Goal: Find contact information: Find contact information

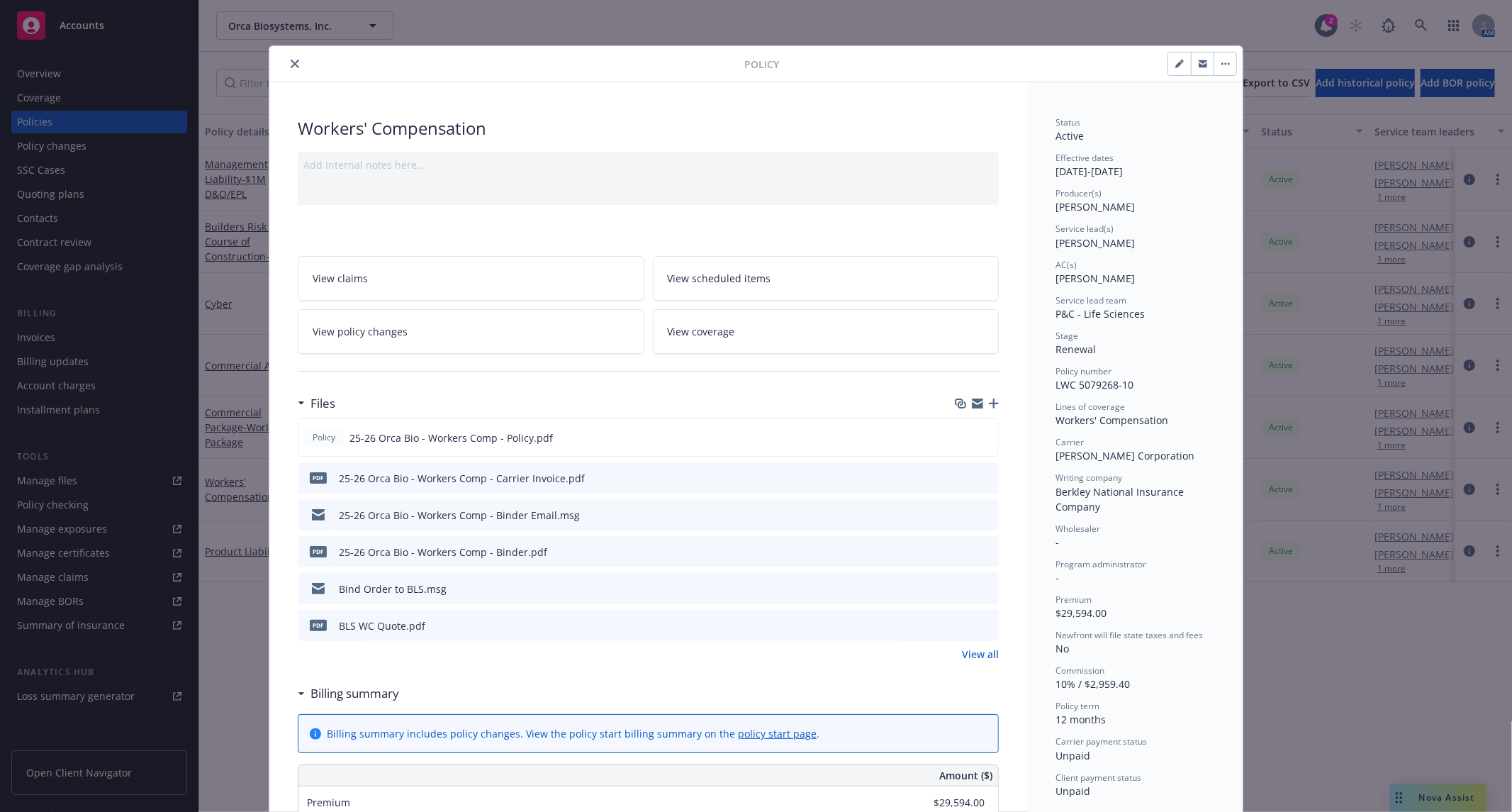
click at [289, 68] on button "close" at bounding box center [295, 64] width 17 height 17
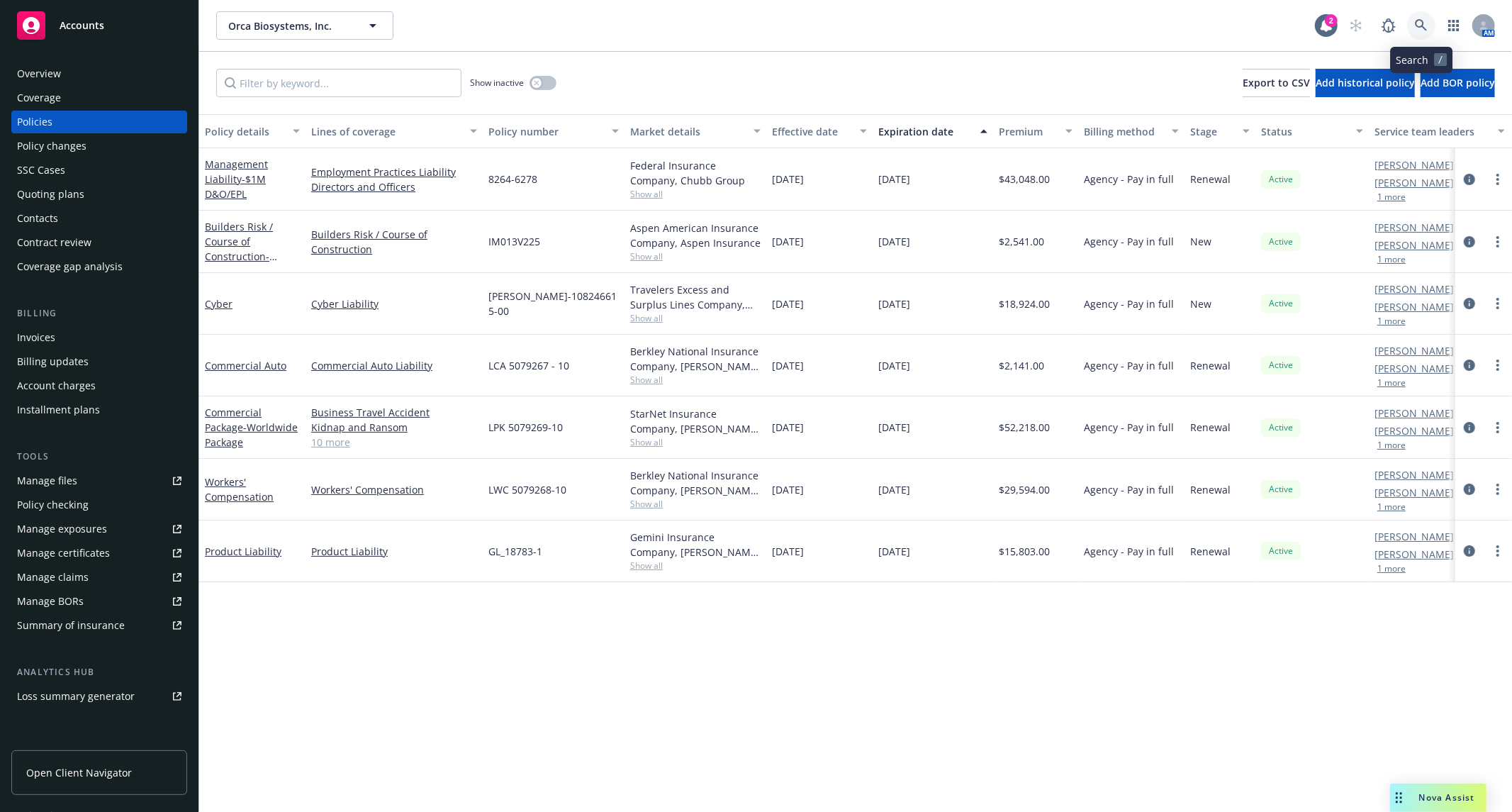
click at [1421, 24] on icon at bounding box center [1421, 25] width 13 height 13
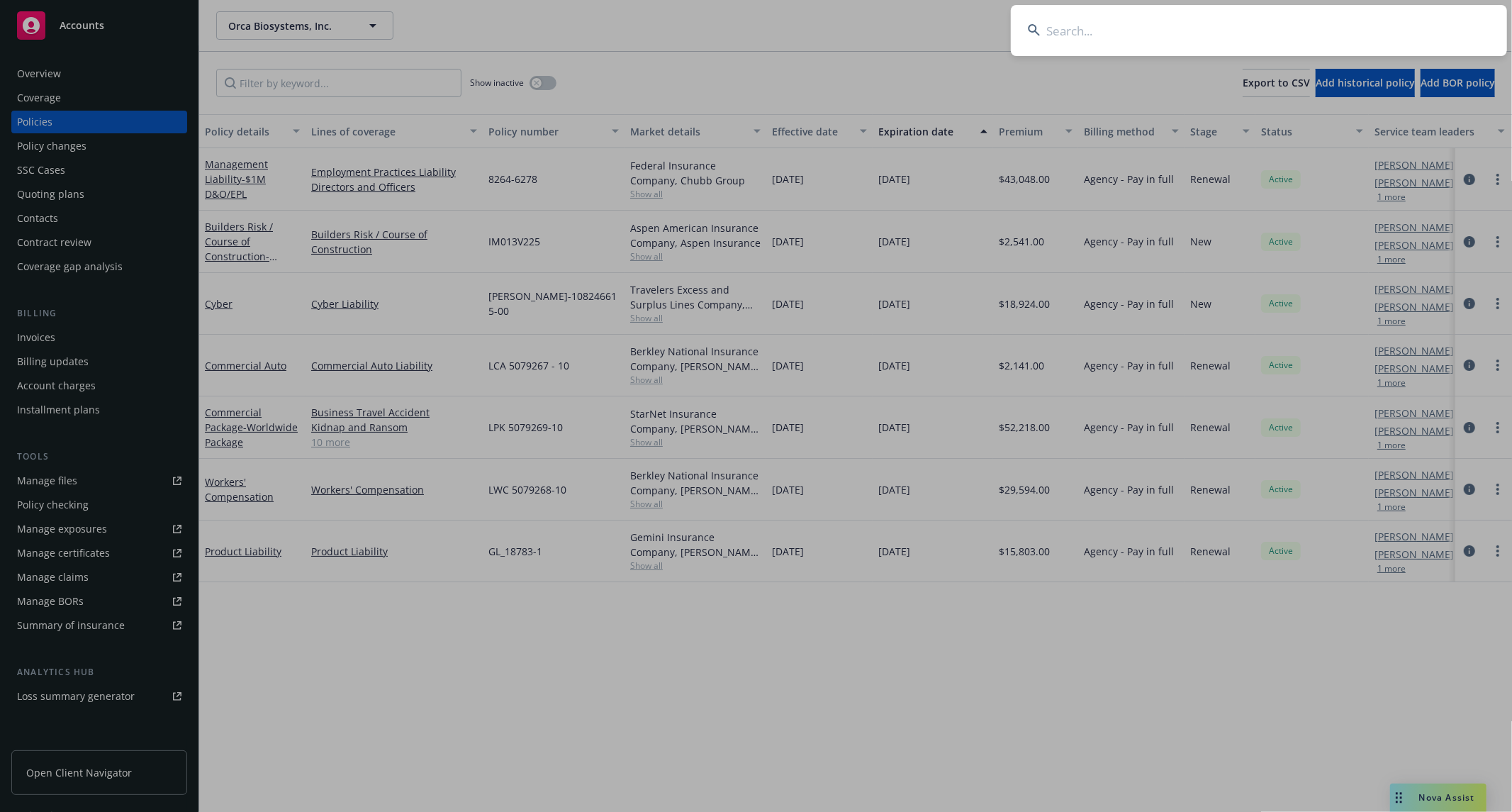
click at [1288, 32] on input at bounding box center [1259, 30] width 496 height 51
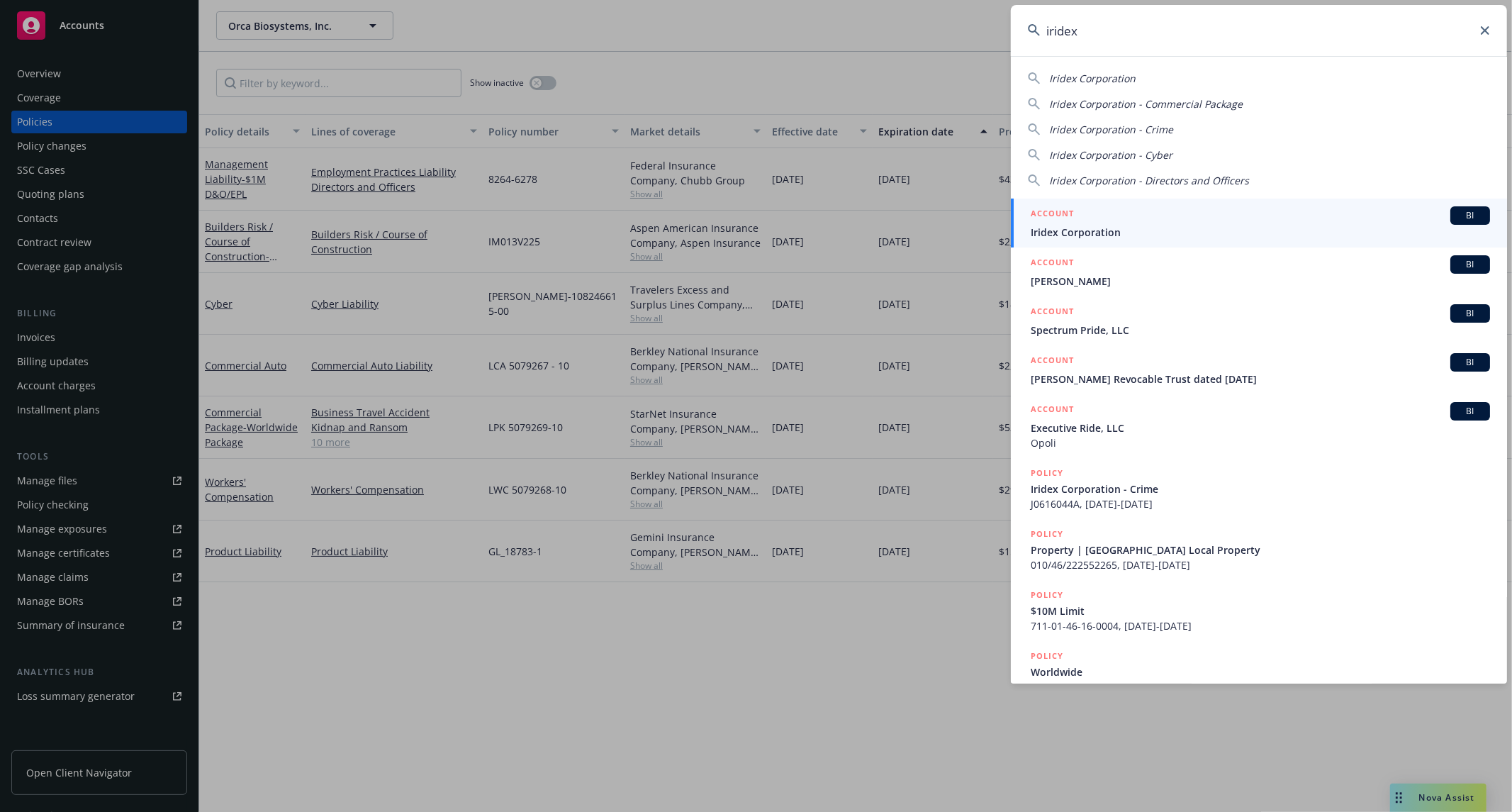
type input "iridex"
click at [1158, 239] on span "Iridex Corporation" at bounding box center [1260, 232] width 459 height 15
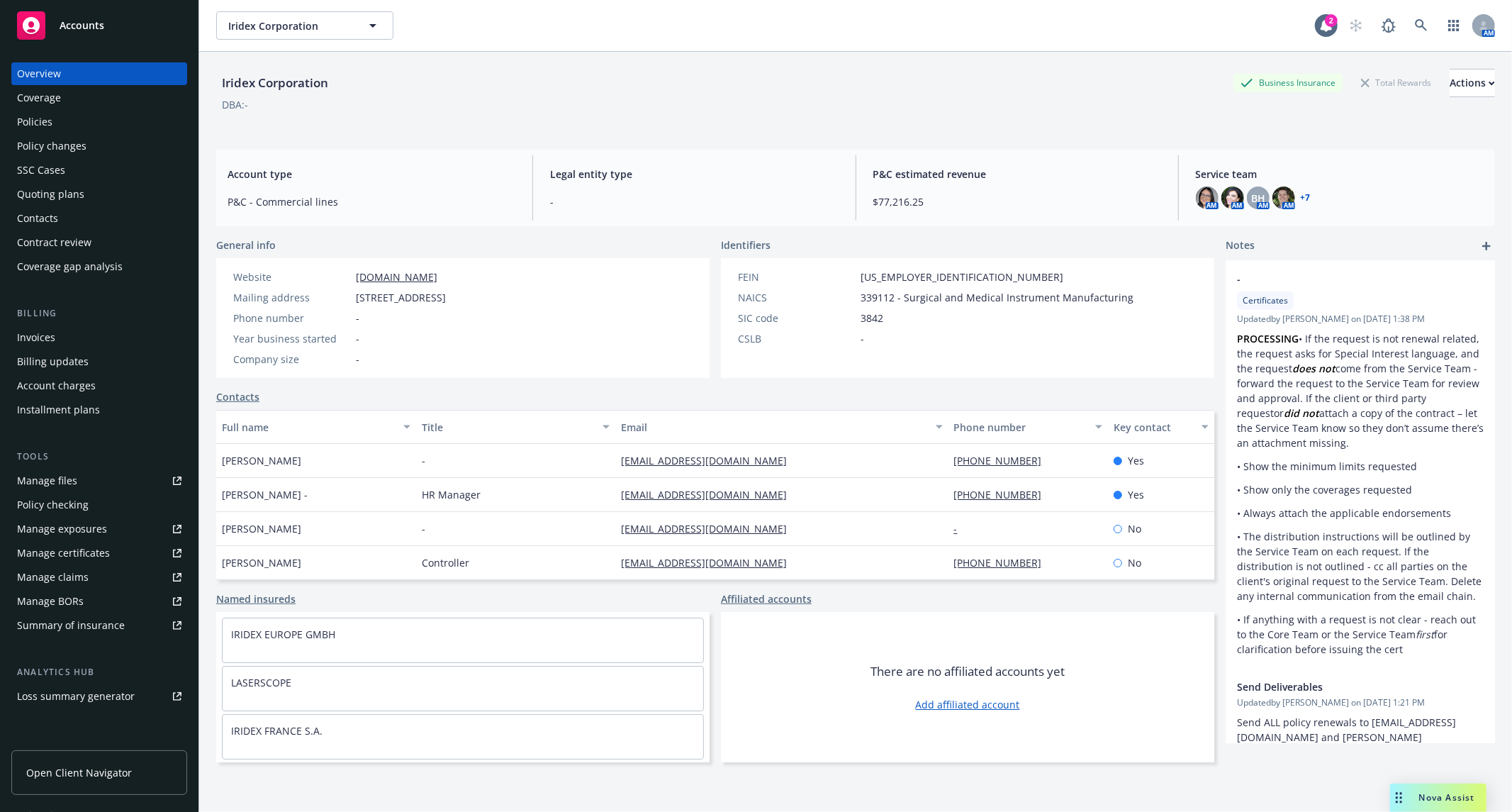
click at [67, 123] on div "Policies" at bounding box center [99, 121] width 165 height 23
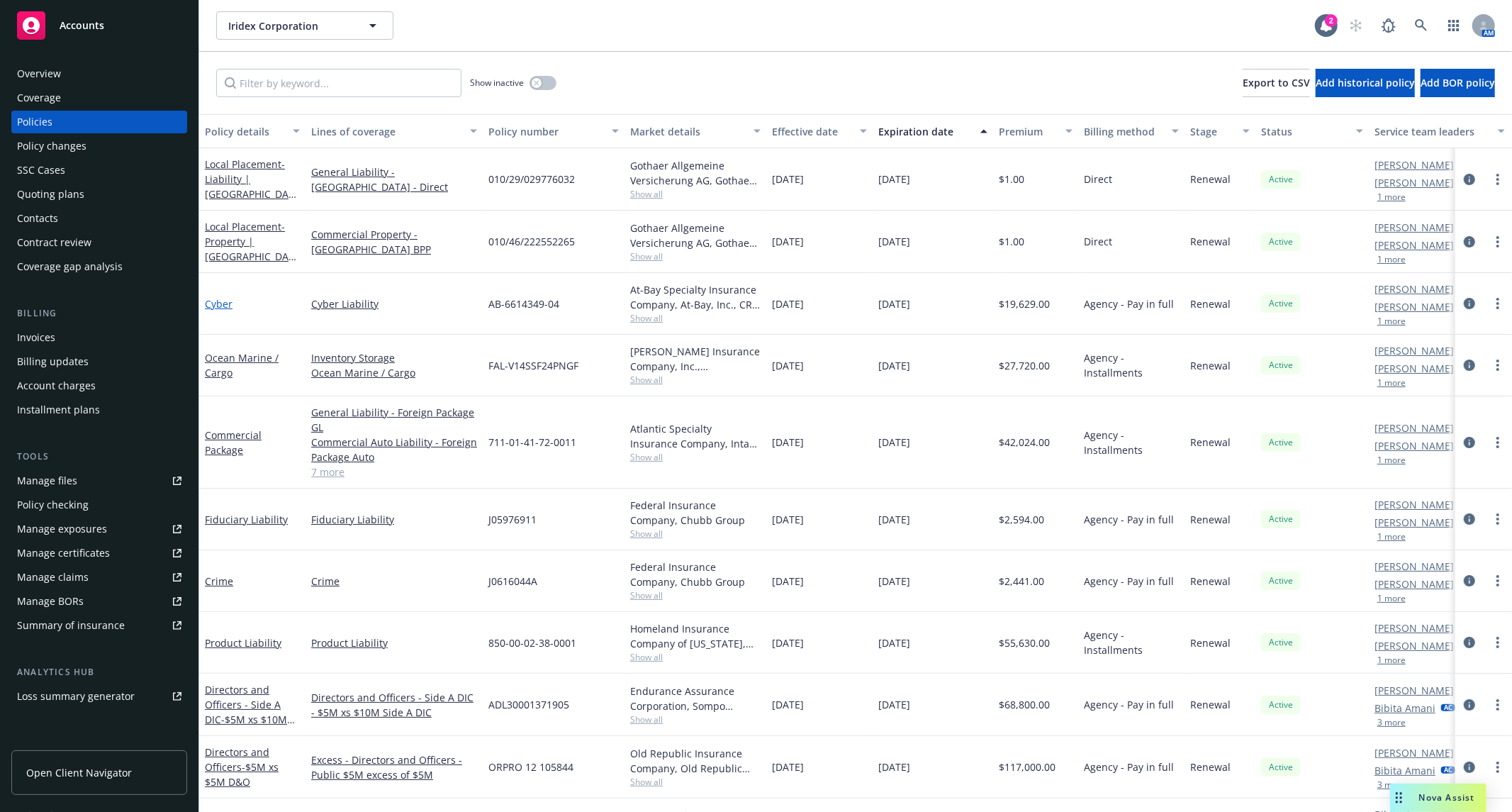
click at [223, 302] on link "Cyber" at bounding box center [218, 303] width 28 height 13
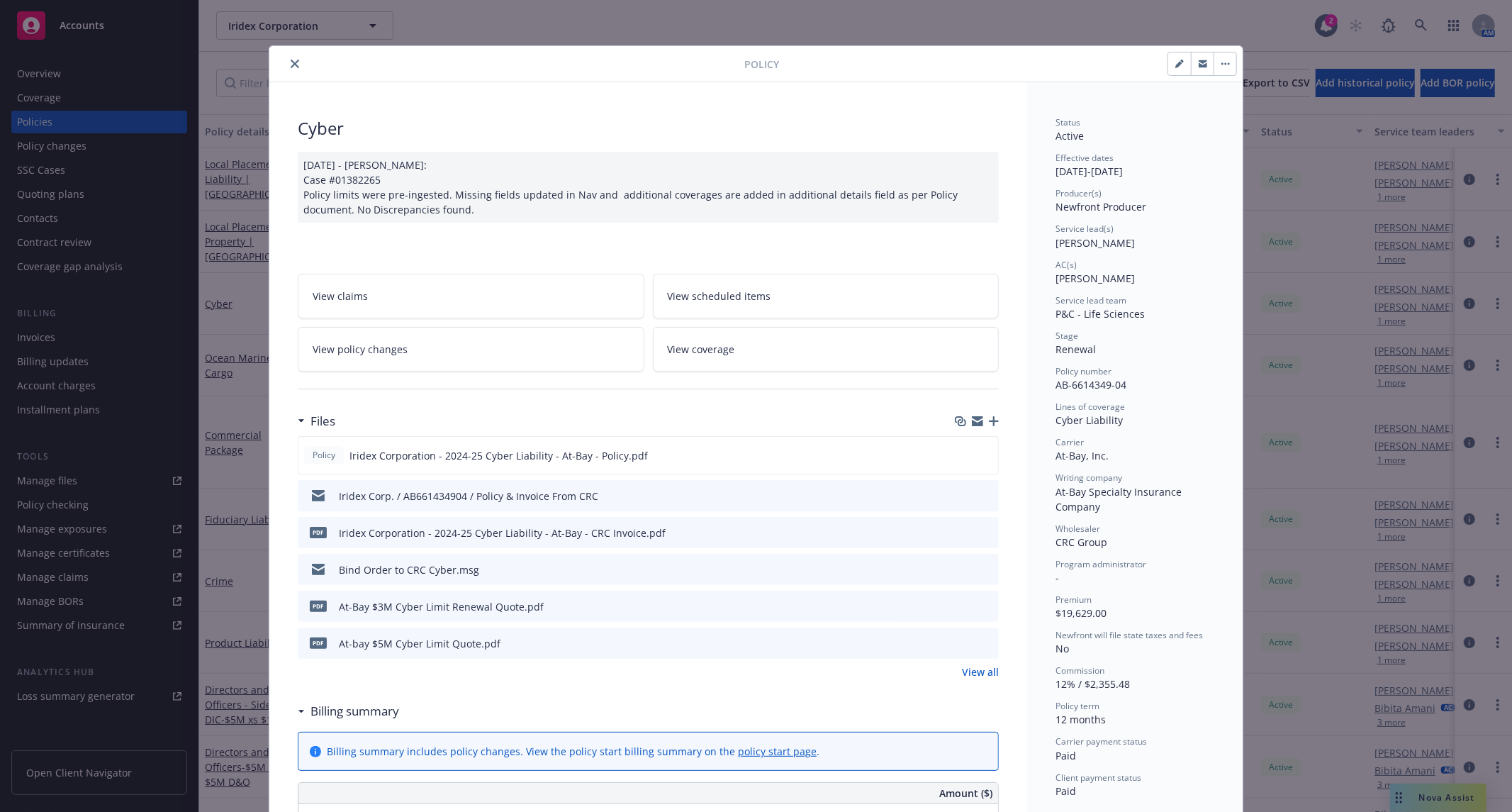
click at [982, 570] on icon "preview file" at bounding box center [985, 569] width 13 height 10
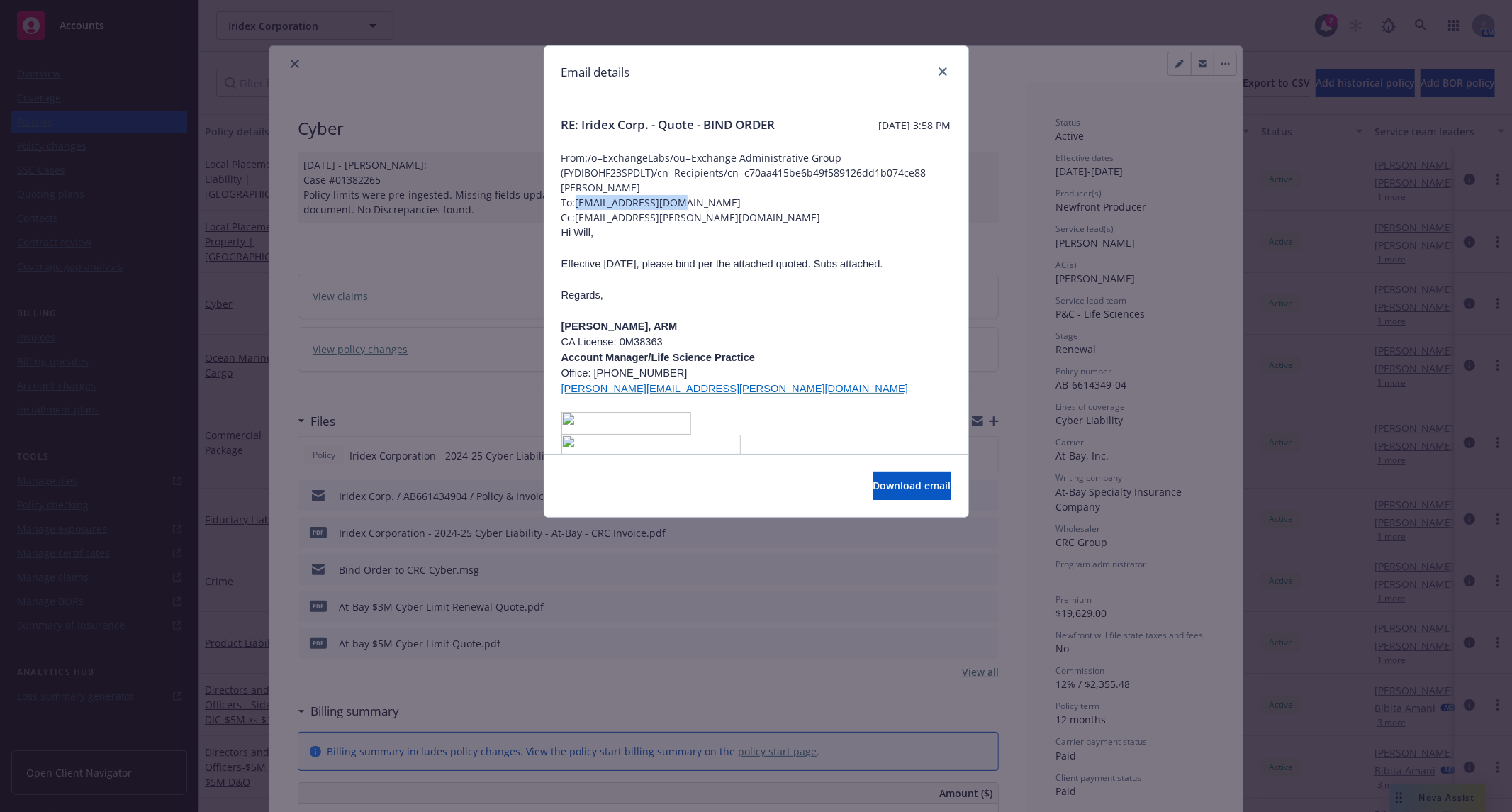
drag, startPoint x: 695, startPoint y: 222, endPoint x: 580, endPoint y: 221, distance: 115.0
click at [580, 209] on span "To: [EMAIL_ADDRESS][DOMAIN_NAME]" at bounding box center [756, 202] width 390 height 15
copy span "[EMAIL_ADDRESS][DOMAIN_NAME]"
